Goal: Check status

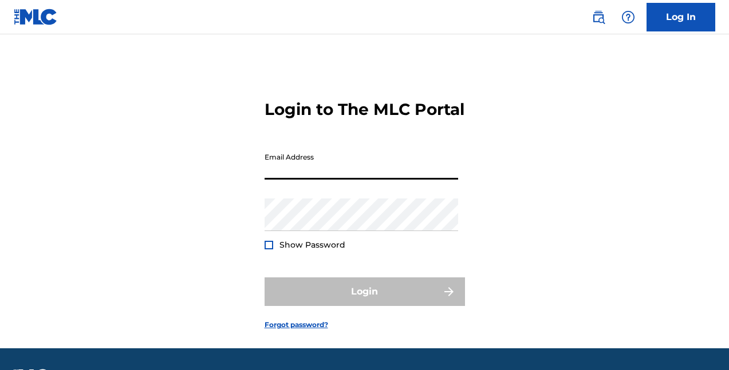
type input "[EMAIL_ADDRESS][DOMAIN_NAME]"
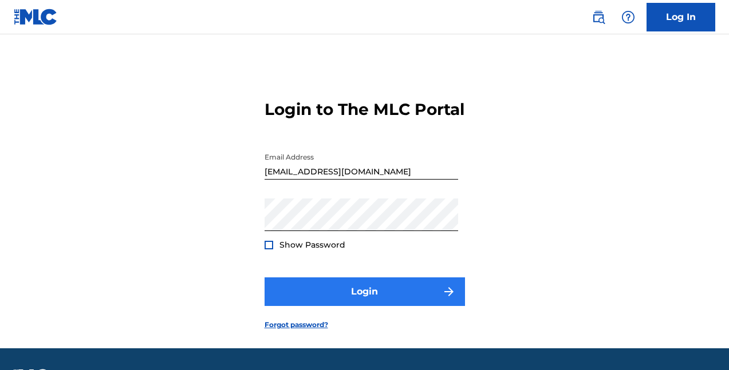
click at [348, 306] on button "Login" at bounding box center [364, 292] width 200 height 29
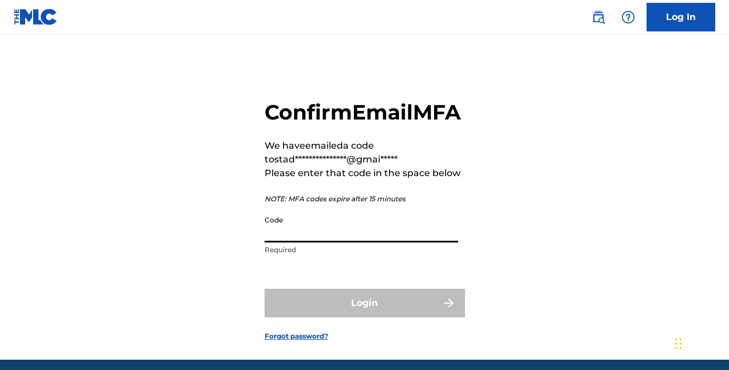
click at [360, 243] on input "Code" at bounding box center [360, 226] width 193 height 33
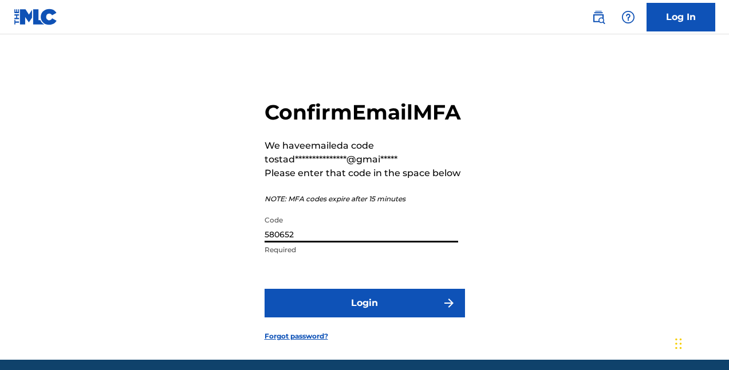
type input "580652"
click at [364, 318] on button "Login" at bounding box center [364, 303] width 200 height 29
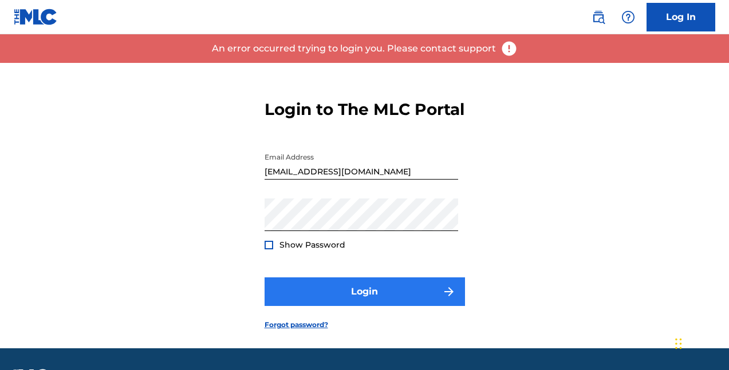
click at [367, 306] on button "Login" at bounding box center [364, 292] width 200 height 29
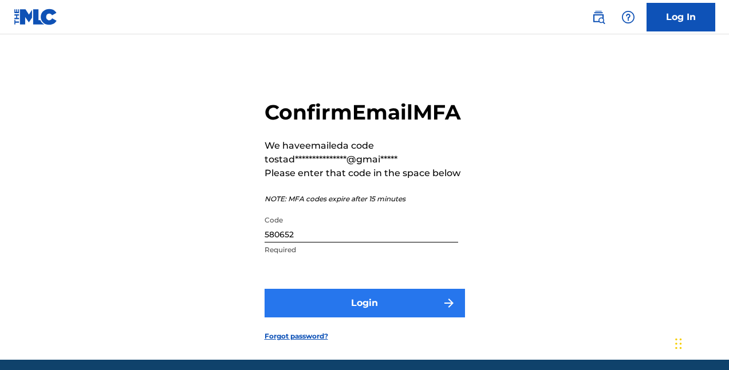
click at [366, 318] on button "Login" at bounding box center [364, 303] width 200 height 29
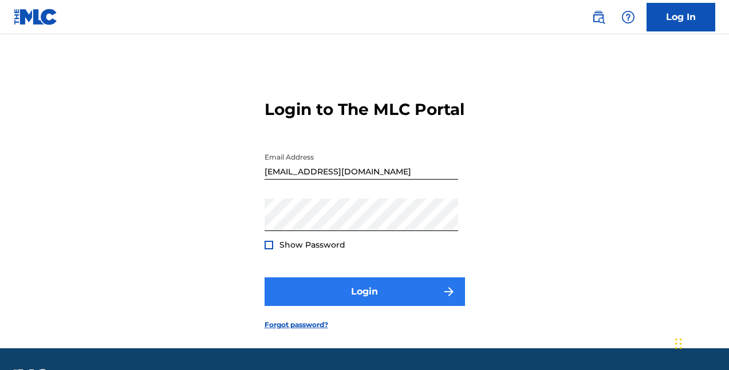
click at [389, 306] on button "Login" at bounding box center [364, 292] width 200 height 29
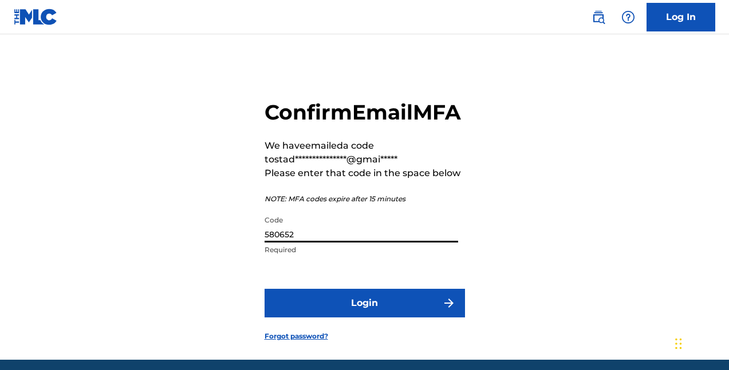
click at [332, 243] on input "580652" at bounding box center [360, 226] width 193 height 33
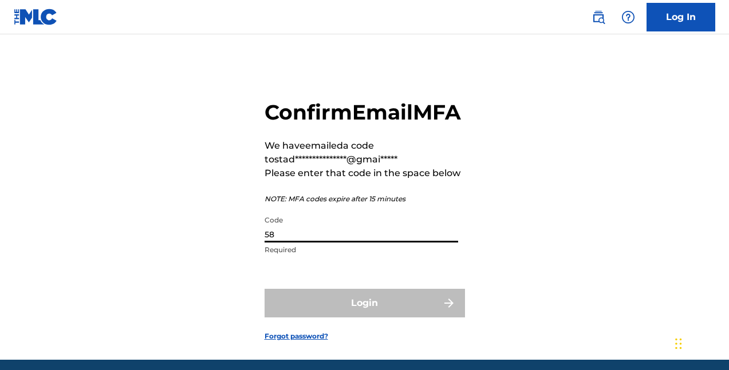
type input "5"
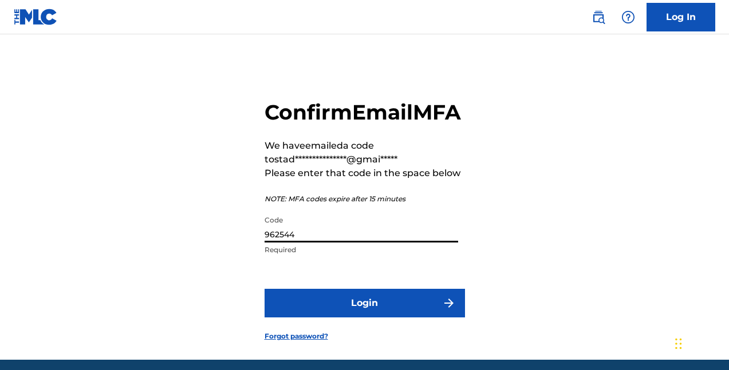
type input "962544"
click at [364, 318] on button "Login" at bounding box center [364, 303] width 200 height 29
